Goal: Find specific page/section: Find specific page/section

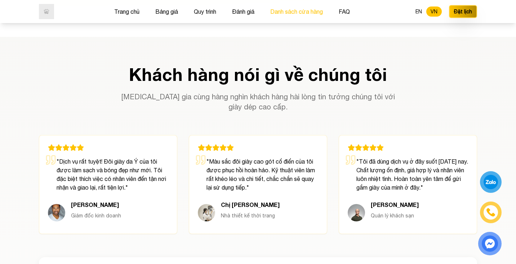
click at [288, 10] on button "Danh sách cửa hàng" at bounding box center [296, 11] width 57 height 9
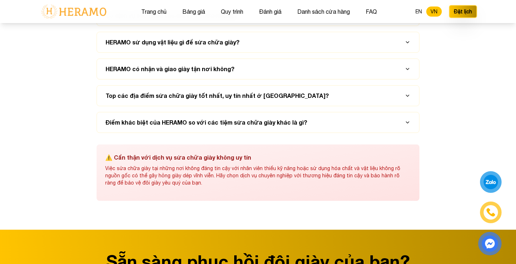
scroll to position [3553, 0]
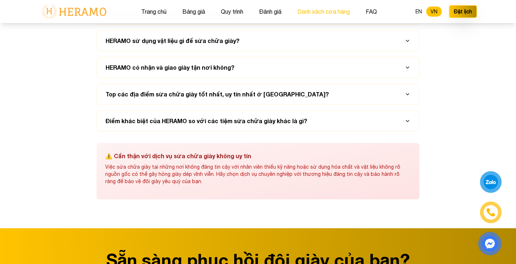
click at [322, 11] on button "Danh sách cửa hàng" at bounding box center [323, 11] width 57 height 9
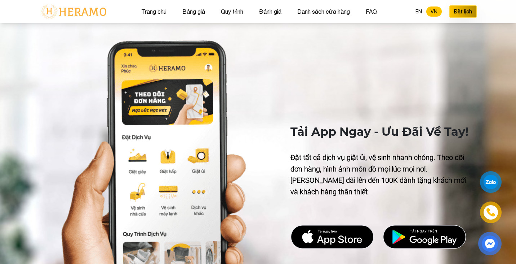
scroll to position [2508, 0]
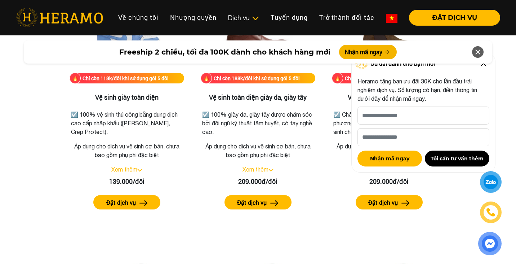
scroll to position [1078, 0]
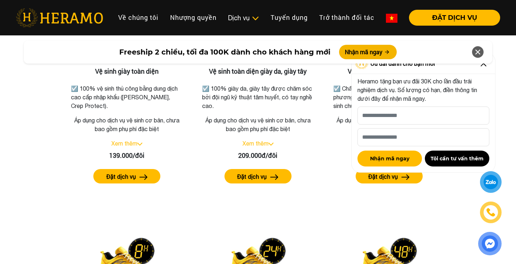
click at [482, 53] on icon at bounding box center [478, 51] width 9 height 13
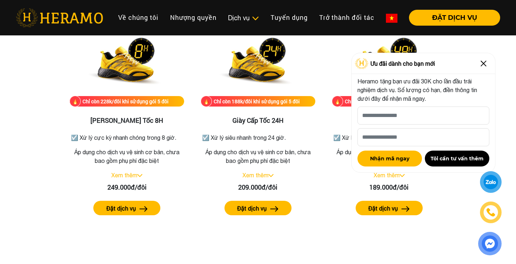
scroll to position [1278, 0]
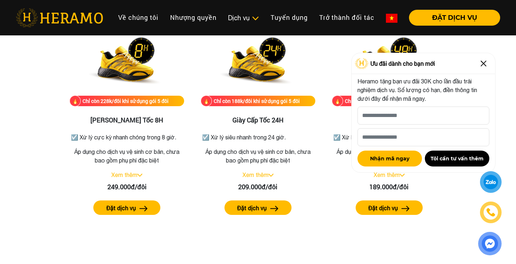
click at [487, 64] on img at bounding box center [484, 64] width 12 height 12
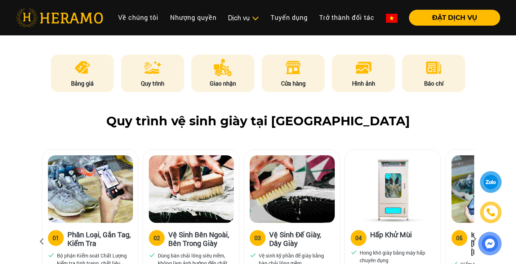
scroll to position [379, 0]
